Goal: Information Seeking & Learning: Compare options

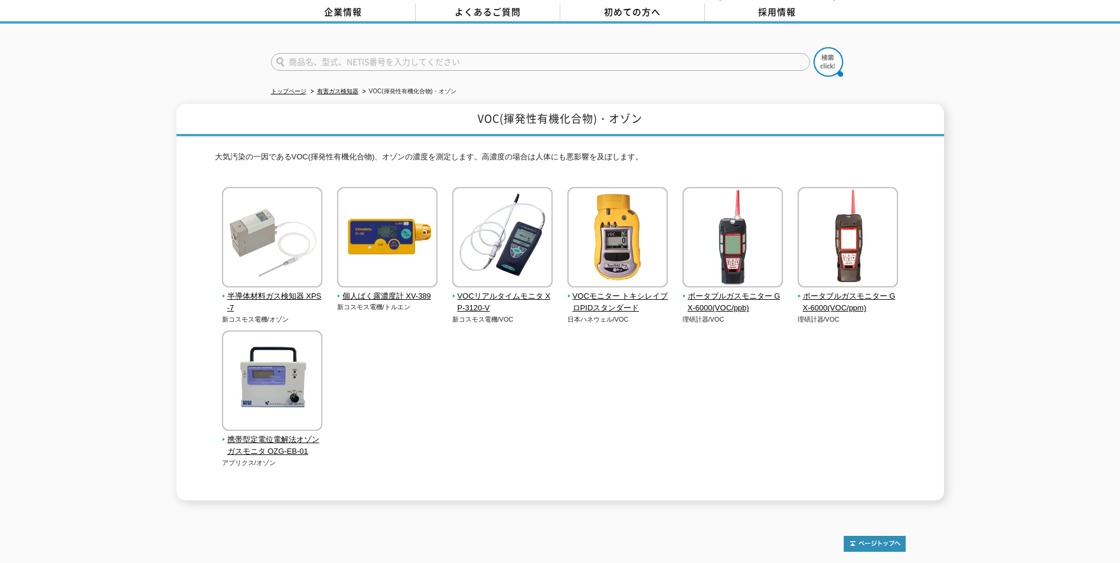
scroll to position [103, 0]
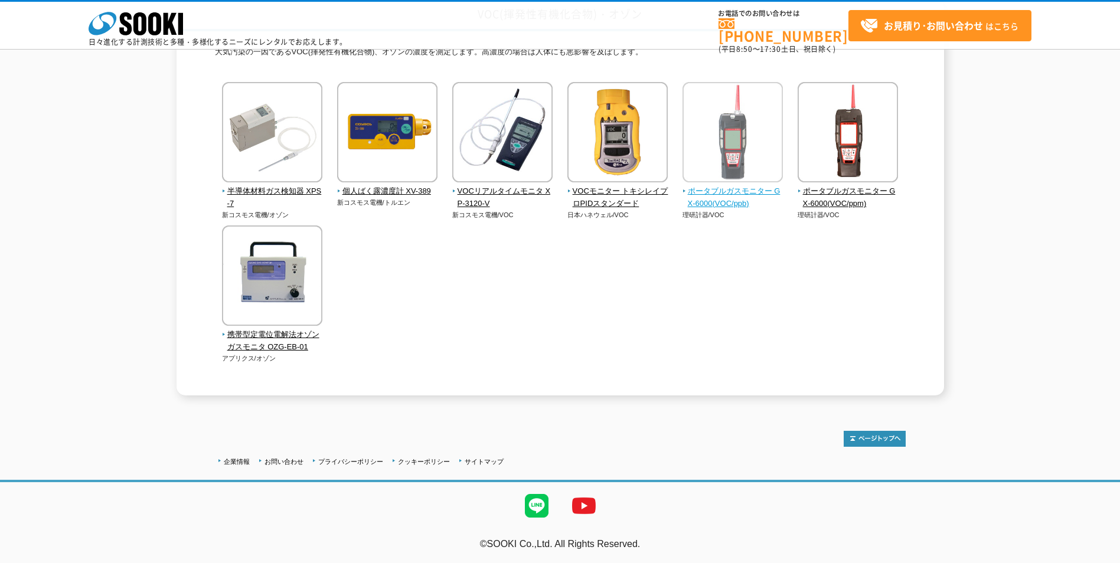
click at [706, 160] on img at bounding box center [733, 133] width 100 height 103
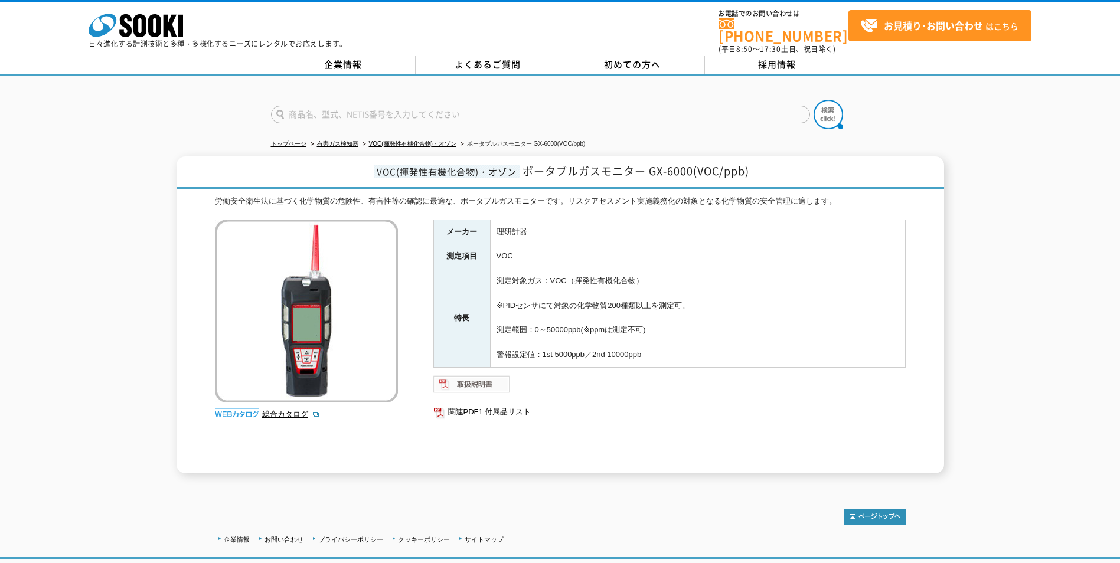
click at [498, 378] on img at bounding box center [472, 384] width 77 height 19
